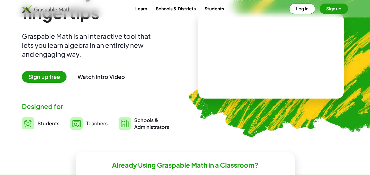
scroll to position [55, 0]
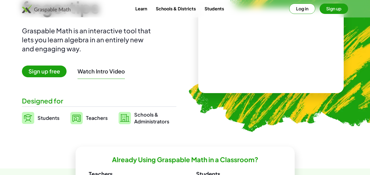
click at [56, 76] on span "Sign up free" at bounding box center [44, 72] width 45 height 12
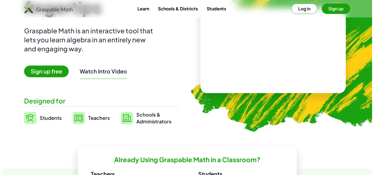
scroll to position [0, 0]
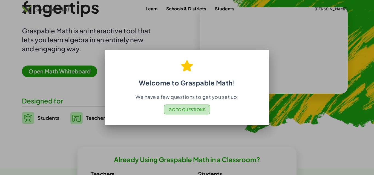
click at [180, 110] on span "Go to Questions" at bounding box center [187, 109] width 37 height 5
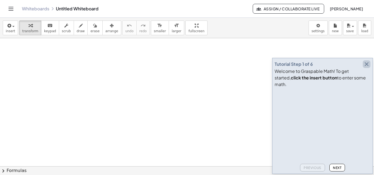
click at [367, 68] on icon "button" at bounding box center [366, 64] width 7 height 7
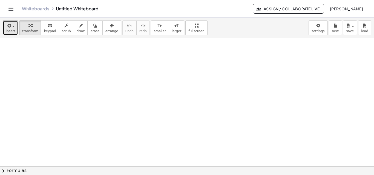
click at [10, 27] on icon "button" at bounding box center [8, 25] width 5 height 7
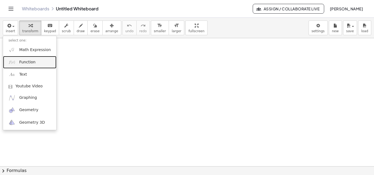
click at [22, 63] on span "Function" at bounding box center [27, 62] width 16 height 5
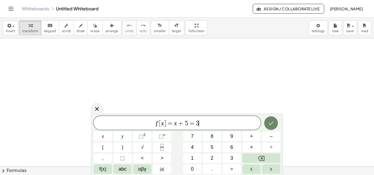
click at [269, 124] on icon "Done" at bounding box center [271, 123] width 7 height 7
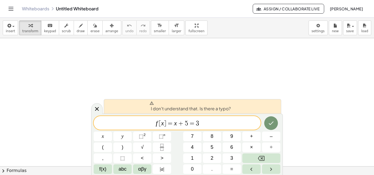
click at [195, 106] on span "I don't understand that. Is there a typo?" at bounding box center [189, 106] width 81 height 11
click at [267, 124] on button "Done" at bounding box center [271, 124] width 14 height 14
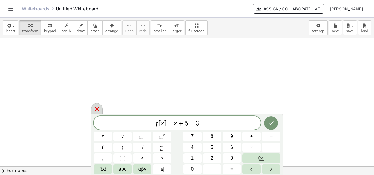
click at [97, 112] on icon at bounding box center [97, 109] width 7 height 7
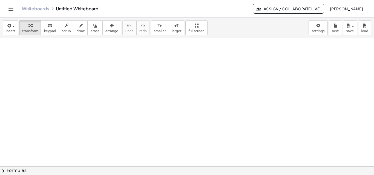
scroll to position [55, 0]
click at [57, 53] on div at bounding box center [187, 130] width 374 height 292
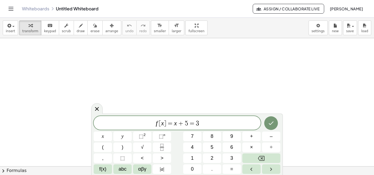
scroll to position [246, 0]
click at [112, 132] on div at bounding box center [103, 137] width 18 height 10
click at [269, 123] on icon "Done" at bounding box center [271, 123] width 7 height 7
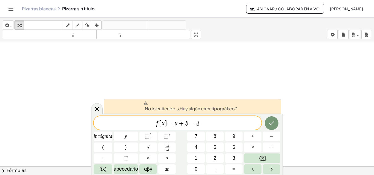
click at [203, 126] on span "f [ x ] = x + 5 = 3" at bounding box center [178, 124] width 168 height 8
drag, startPoint x: 202, startPoint y: 126, endPoint x: 152, endPoint y: 122, distance: 50.5
click at [152, 122] on span "f [ x ] = x + 5 = 3" at bounding box center [178, 124] width 168 height 8
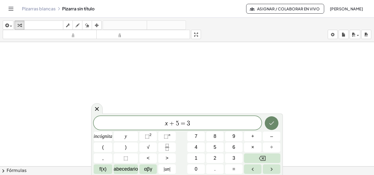
click at [274, 125] on icon "Hecho" at bounding box center [271, 123] width 7 height 7
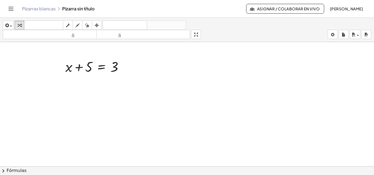
scroll to position [27, 0]
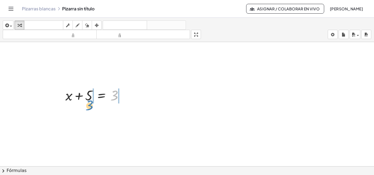
drag, startPoint x: 116, startPoint y: 96, endPoint x: 91, endPoint y: 106, distance: 26.8
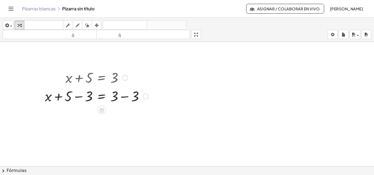
scroll to position [55, 0]
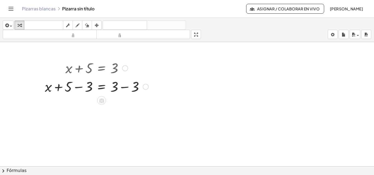
click at [148, 88] on div at bounding box center [146, 87] width 6 height 6
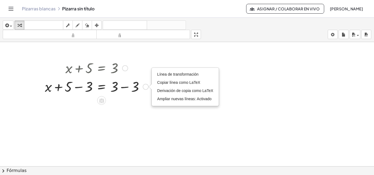
click at [123, 91] on div at bounding box center [96, 86] width 109 height 19
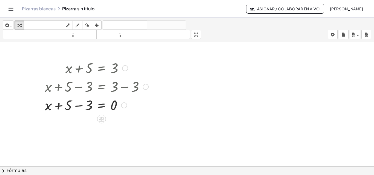
click at [79, 105] on div at bounding box center [96, 105] width 109 height 19
drag, startPoint x: 84, startPoint y: 106, endPoint x: 112, endPoint y: 115, distance: 29.0
click at [112, 116] on div "+ x + 5 = 3 + x + 5 − 3 = + 3 − 3 + x + 5 − 3 = 0 + 2 + x + = 0 2 Línea de tran…" at bounding box center [187, 111] width 374 height 249
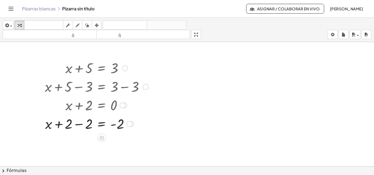
drag, startPoint x: 80, startPoint y: 131, endPoint x: 80, endPoint y: 126, distance: 5.2
click at [80, 131] on div at bounding box center [96, 123] width 109 height 19
click at [80, 126] on div at bounding box center [96, 124] width 109 height 18
